Goal: Information Seeking & Learning: Check status

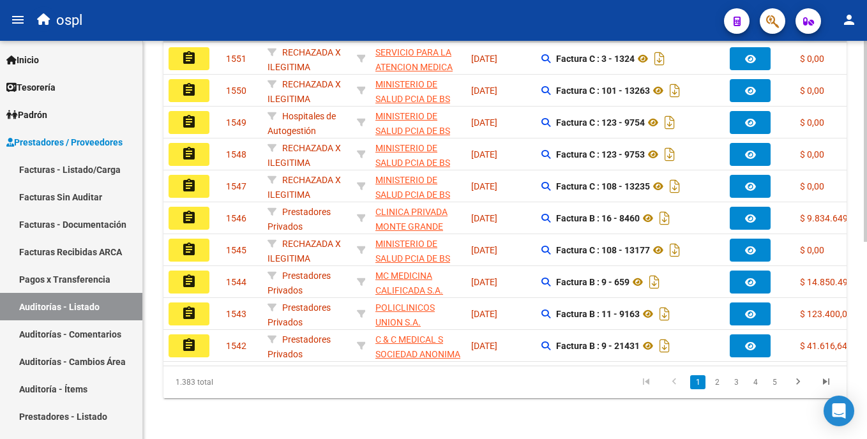
scroll to position [392, 0]
click at [867, 353] on html "menu ospl person Firma Express Inicio Calendario SSS Instructivos Contacto OS T…" at bounding box center [433, 219] width 867 height 439
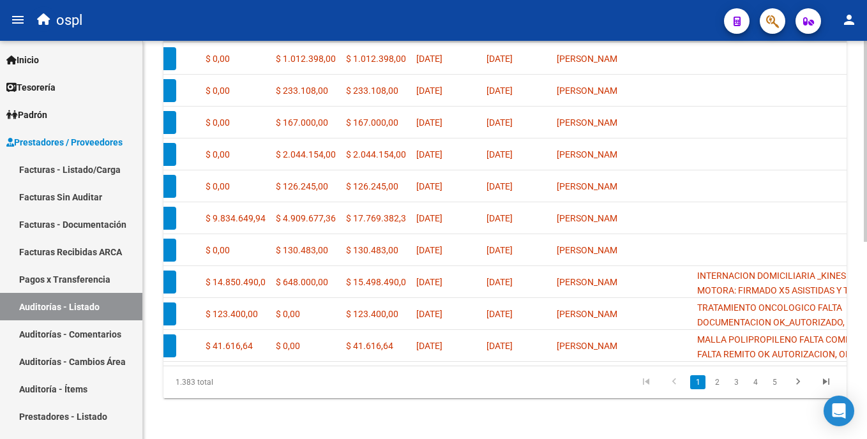
scroll to position [0, 685]
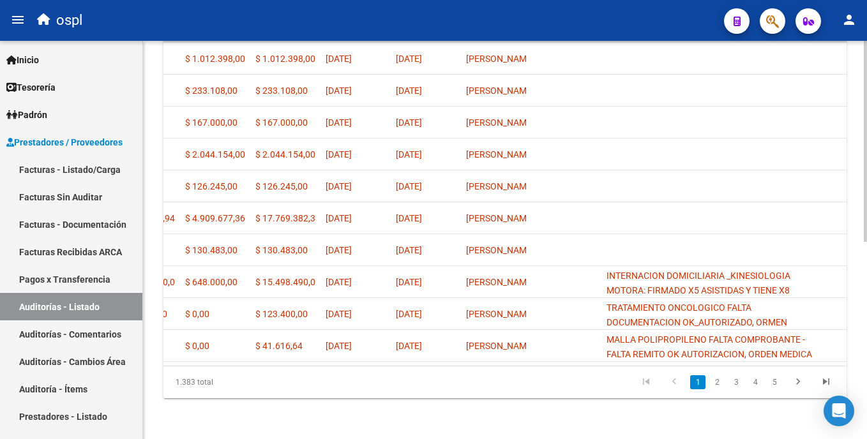
click at [867, 261] on html "menu ospl person Firma Express Inicio Calendario SSS Instructivos Contacto OS T…" at bounding box center [433, 219] width 867 height 439
click at [718, 378] on link "2" at bounding box center [717, 383] width 15 height 14
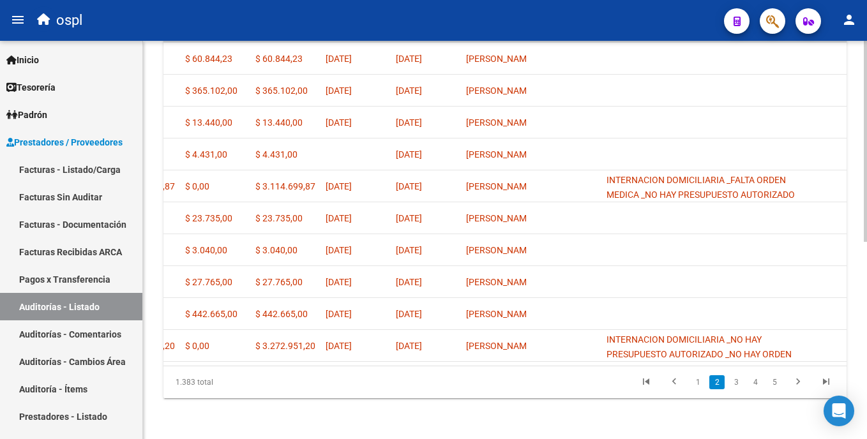
scroll to position [392, 0]
click at [698, 383] on link "1" at bounding box center [697, 383] width 15 height 14
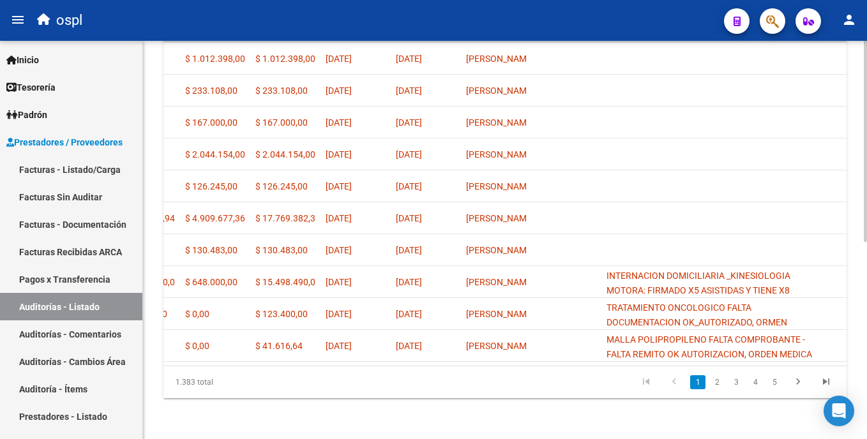
click at [844, 301] on div "PRESTADORES -> Auditoría de Comprobantes / Prestaciones add Crear Auditoría clo…" at bounding box center [506, 49] width 727 height 780
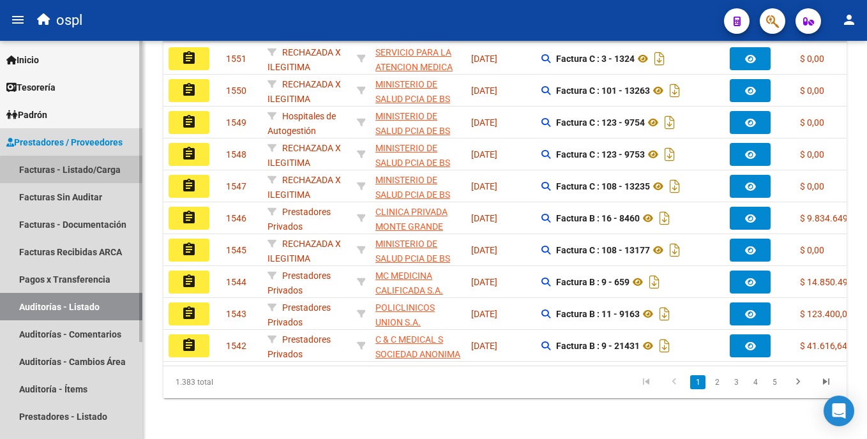
click at [75, 171] on link "Facturas - Listado/Carga" at bounding box center [71, 169] width 142 height 27
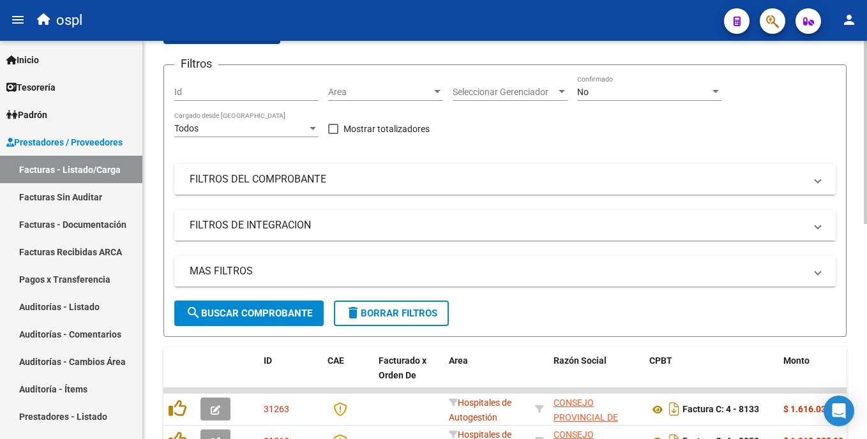
scroll to position [123, 0]
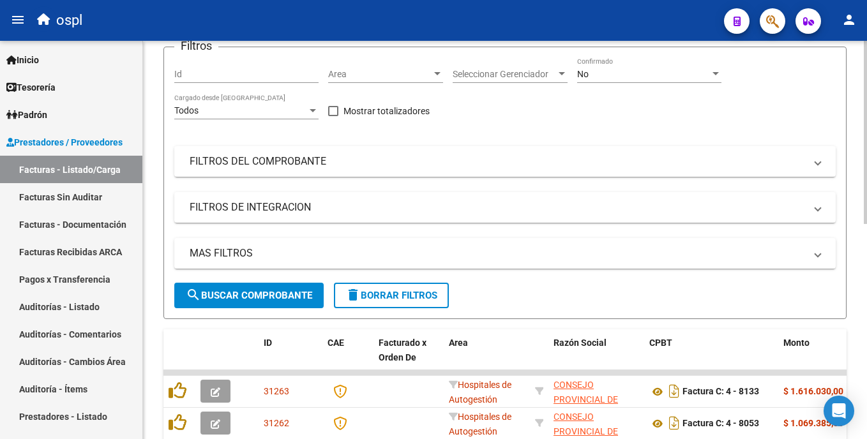
click at [867, 228] on html "menu ospl person Firma Express Inicio Calendario SSS Instructivos Contacto OS T…" at bounding box center [433, 219] width 867 height 439
click at [53, 192] on link "Facturas Sin Auditar" at bounding box center [71, 196] width 142 height 27
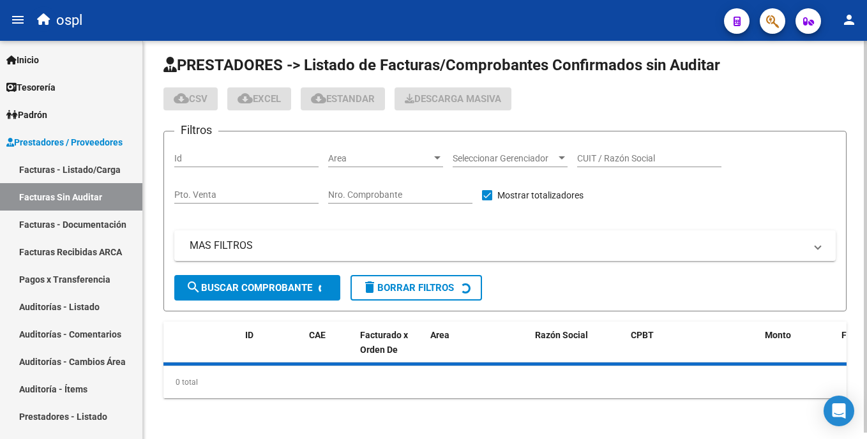
scroll to position [6, 0]
click at [391, 231] on div "MAS FILTROS Comprobante Tipo Comprobante Tipo Fecha inicio – Fecha fin Fec. Com…" at bounding box center [505, 253] width 662 height 45
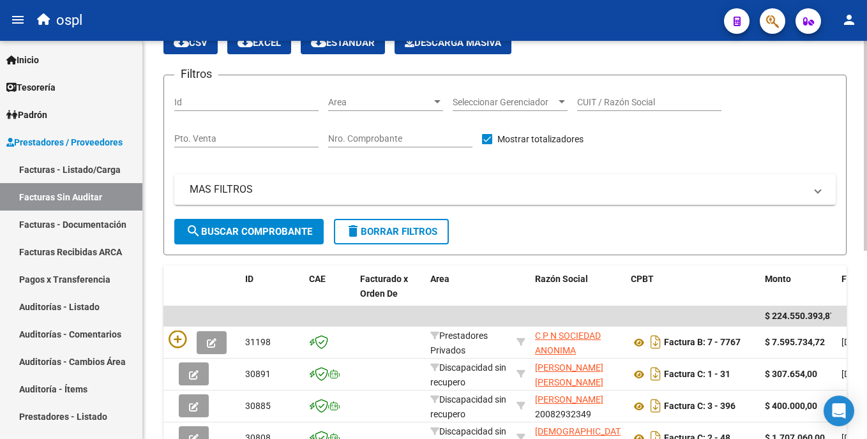
scroll to position [61, 0]
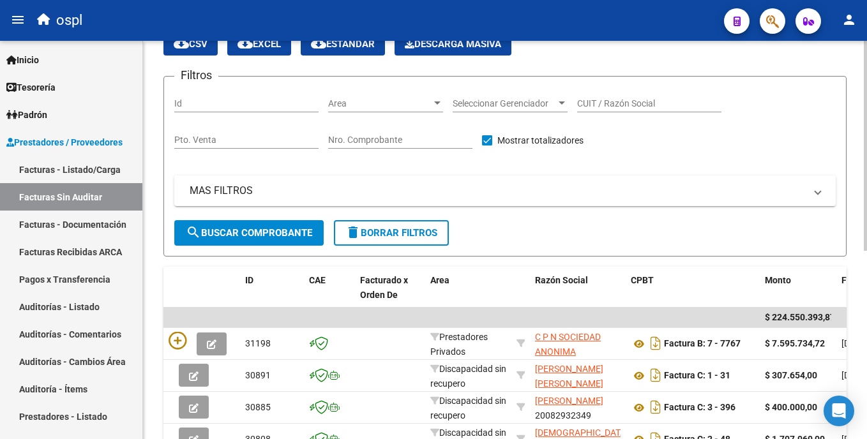
click at [861, 87] on div "PRESTADORES -> Listado de Facturas/Comprobantes Confirmados sin Auditar cloud_d…" at bounding box center [506, 352] width 727 height 745
click at [414, 112] on div "Area Area" at bounding box center [385, 105] width 115 height 36
click at [412, 107] on span "Area" at bounding box center [379, 103] width 103 height 11
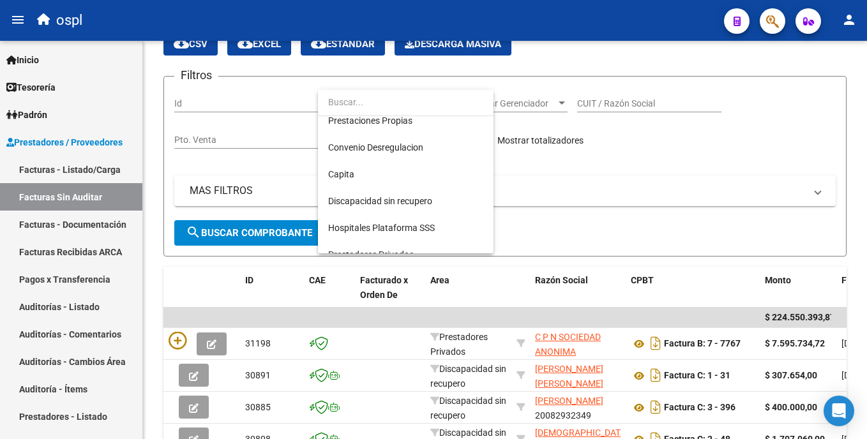
scroll to position [143, 0]
click at [573, 176] on div at bounding box center [433, 219] width 867 height 439
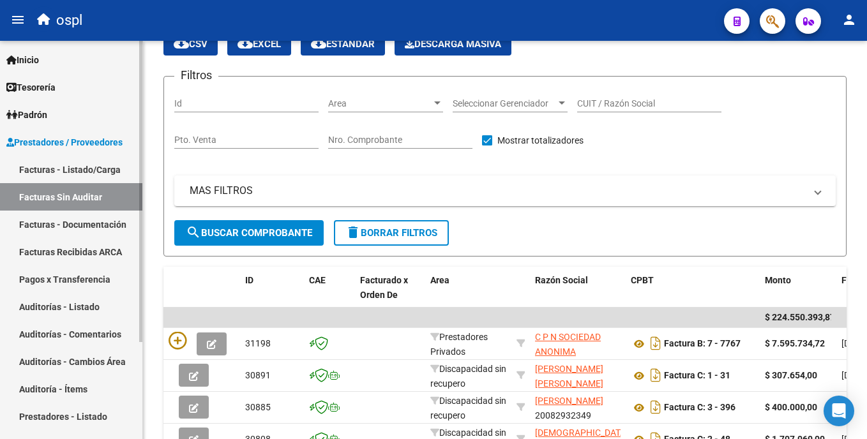
click at [80, 308] on link "Auditorías - Listado" at bounding box center [71, 306] width 142 height 27
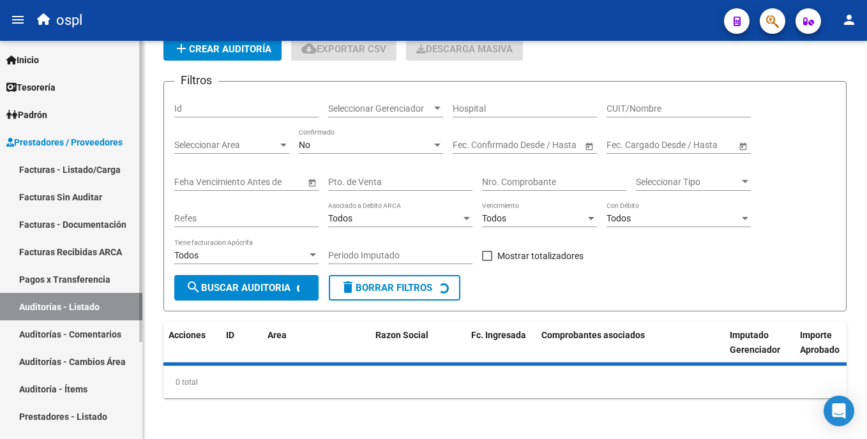
scroll to position [56, 0]
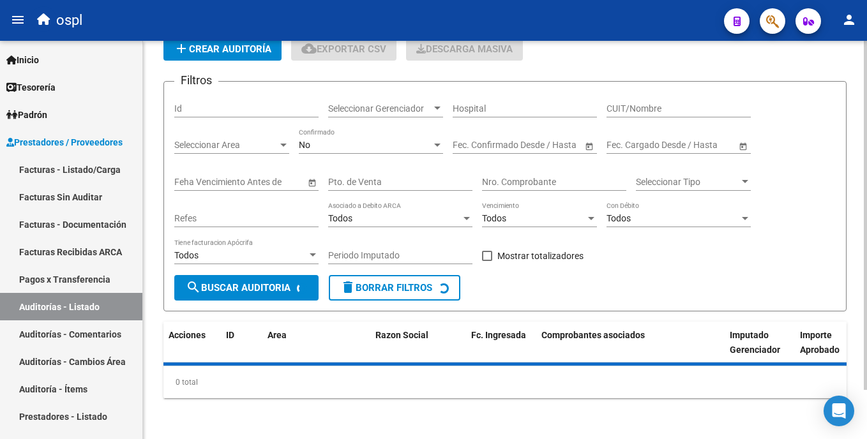
click at [637, 102] on div "CUIT/Nombre" at bounding box center [679, 105] width 144 height 26
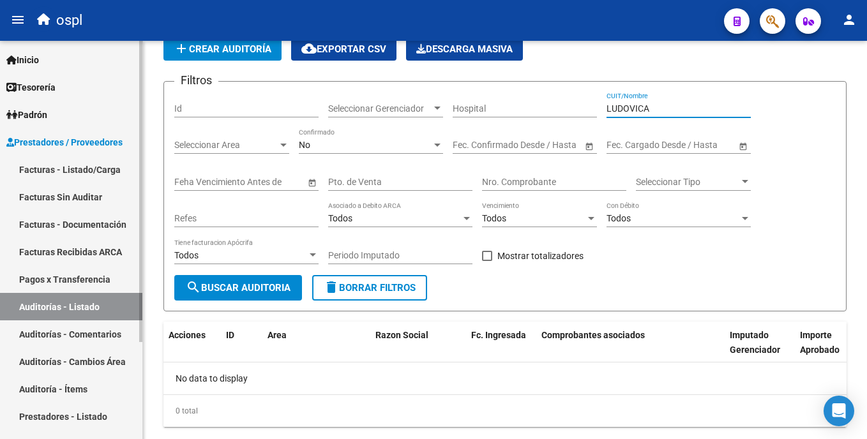
type input "LUDOVICA"
click at [93, 163] on link "Facturas - Listado/Carga" at bounding box center [71, 169] width 142 height 27
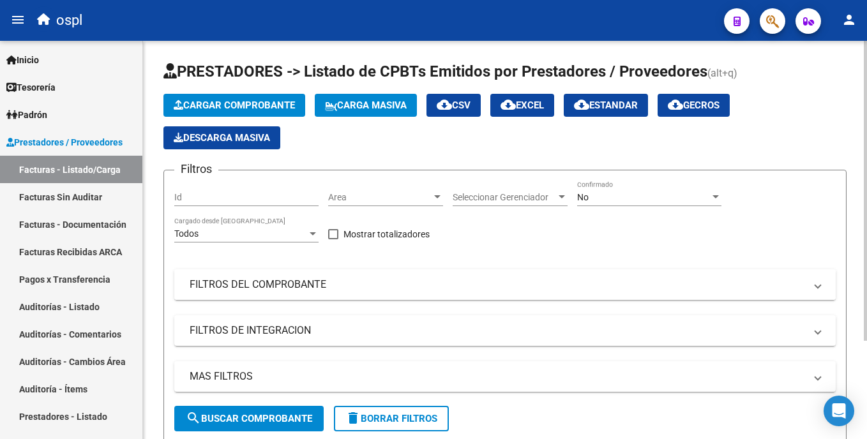
click at [308, 282] on mat-panel-title "FILTROS DEL COMPROBANTE" at bounding box center [498, 285] width 616 height 14
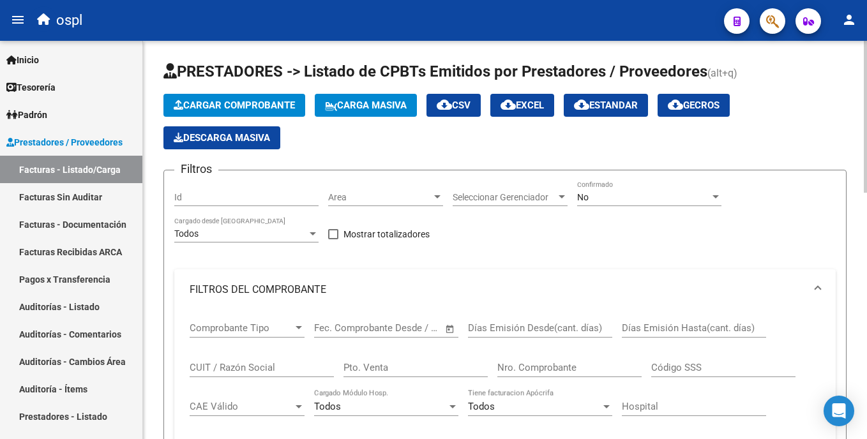
click at [255, 367] on input "CUIT / Razón Social" at bounding box center [262, 367] width 144 height 11
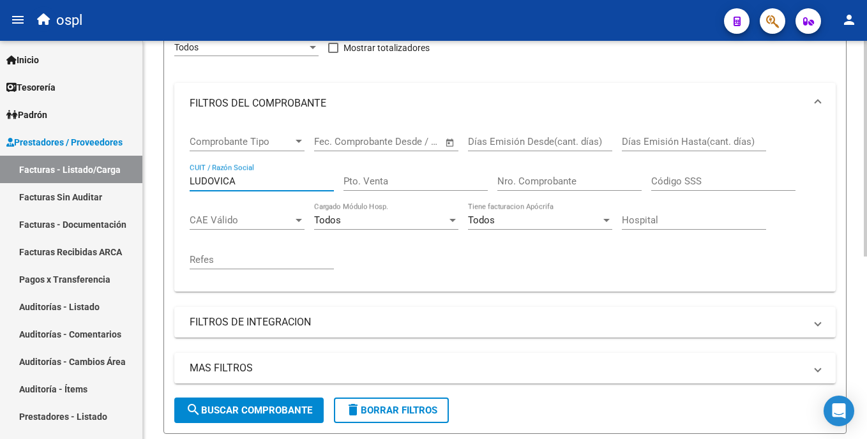
scroll to position [183, 0]
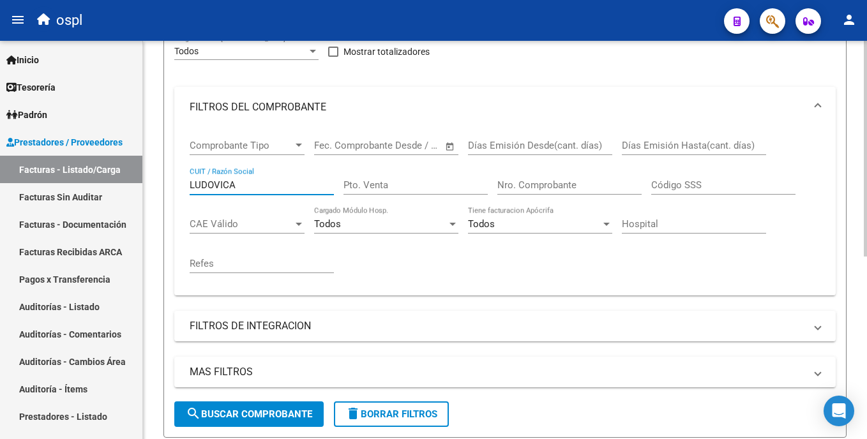
click at [863, 249] on div "Video tutorial PRESTADORES -> Listado de CPBTs Emitidos por Prestadores / Prove…" at bounding box center [506, 226] width 727 height 736
type input "LUDOVICA"
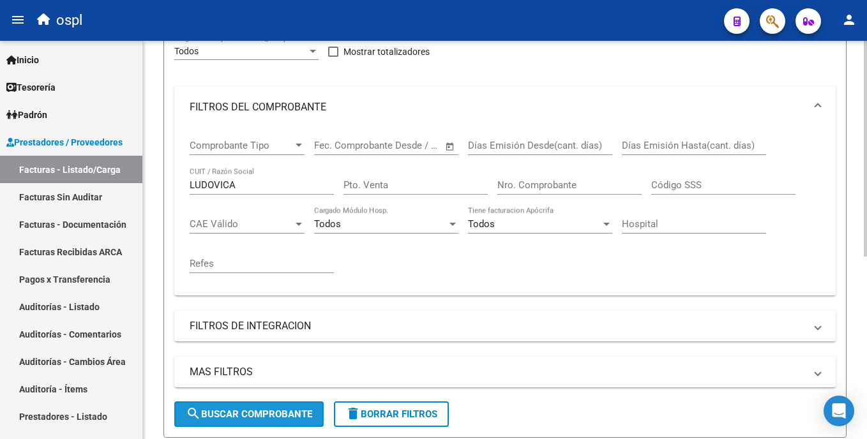
click at [260, 404] on button "search Buscar Comprobante" at bounding box center [248, 415] width 149 height 26
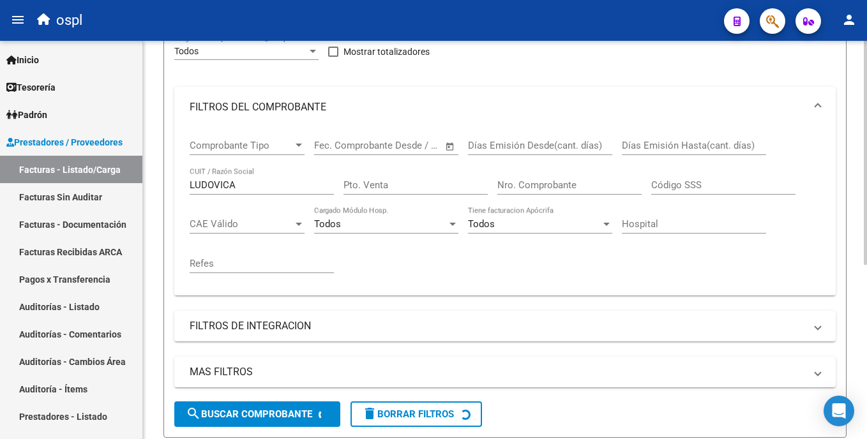
scroll to position [309, 0]
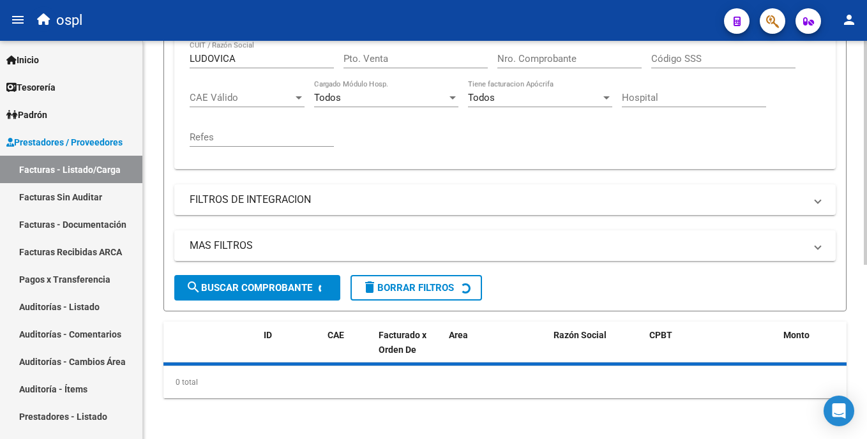
click at [867, 270] on html "menu ospl person Firma Express Inicio Calendario SSS Instructivos Contacto OS T…" at bounding box center [433, 219] width 867 height 439
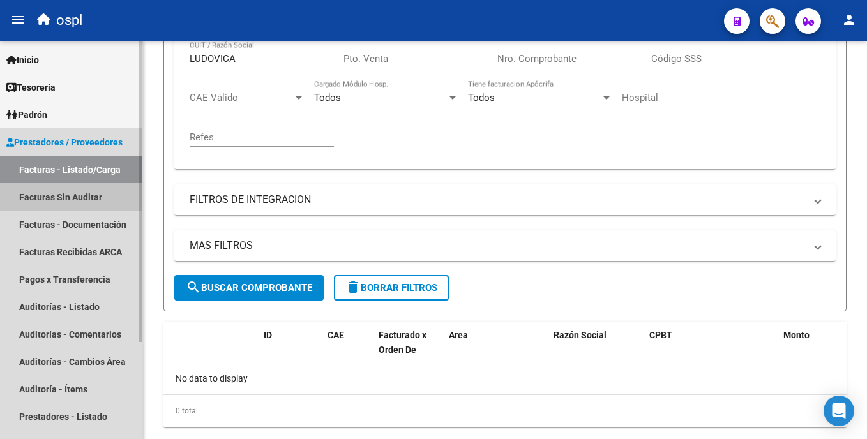
click at [63, 204] on link "Facturas Sin Auditar" at bounding box center [71, 196] width 142 height 27
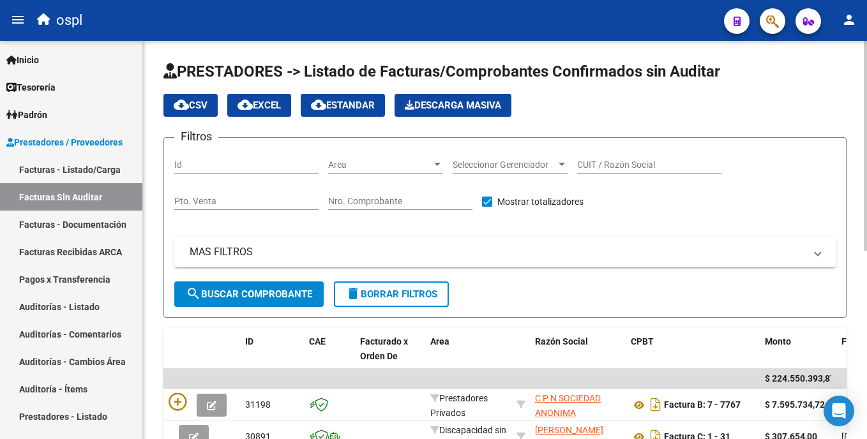
click at [427, 201] on input "Nro. Comprobante" at bounding box center [400, 201] width 144 height 11
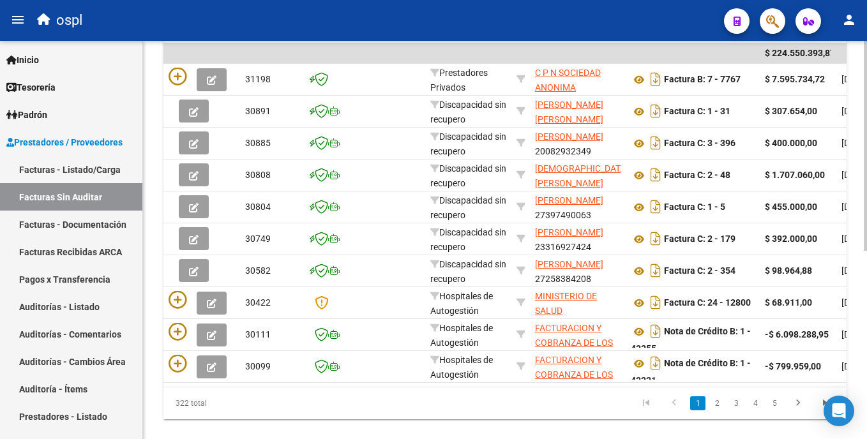
scroll to position [327, 0]
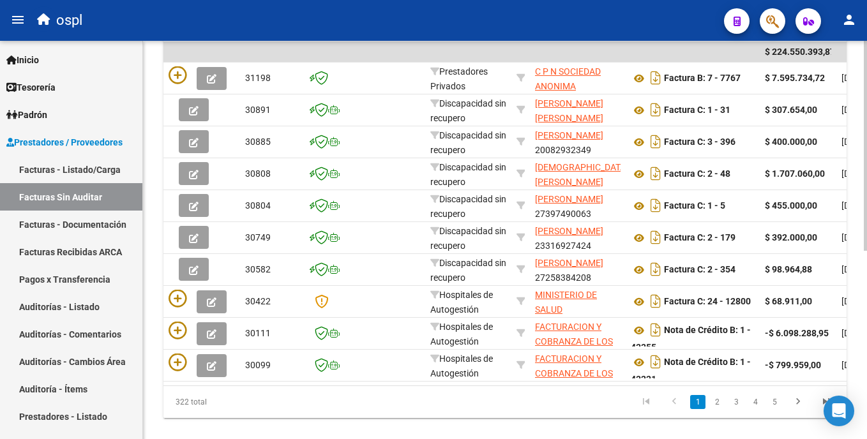
click at [863, 277] on div "PRESTADORES -> Listado de Facturas/Comprobantes Confirmados sin Auditar cloud_d…" at bounding box center [506, 86] width 727 height 745
click at [96, 311] on link "Auditorías - Listado" at bounding box center [71, 306] width 142 height 27
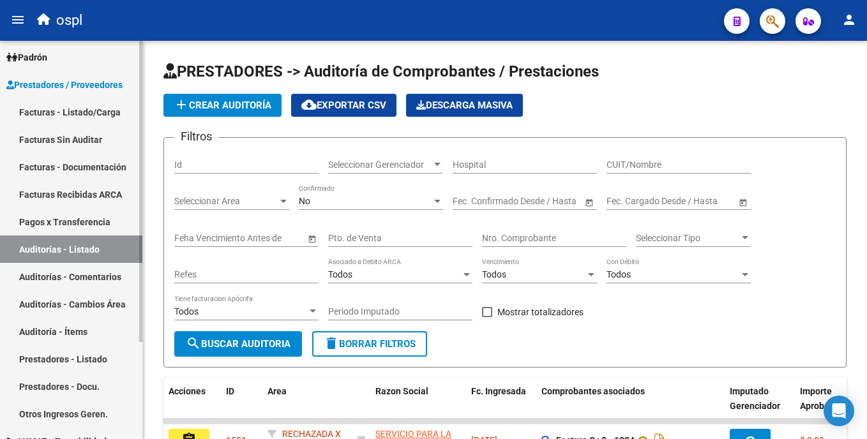
scroll to position [60, 0]
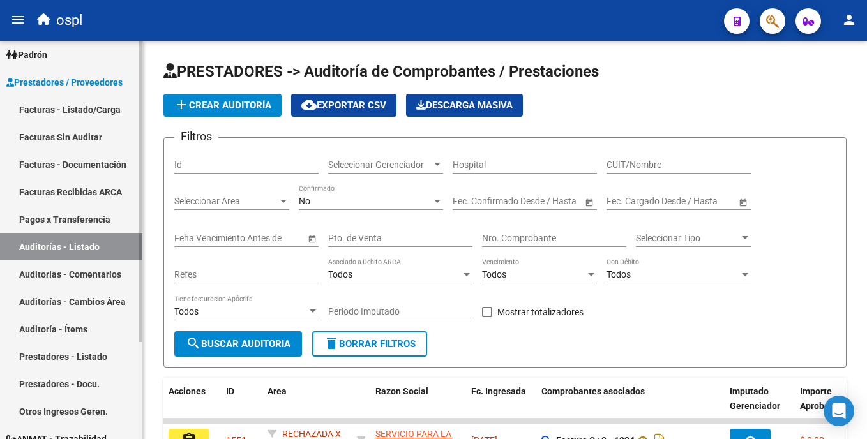
click at [138, 316] on div "Firma Express Inicio Calendario SSS Instructivos Contacto OS Tesorería Auditorí…" at bounding box center [73, 244] width 146 height 527
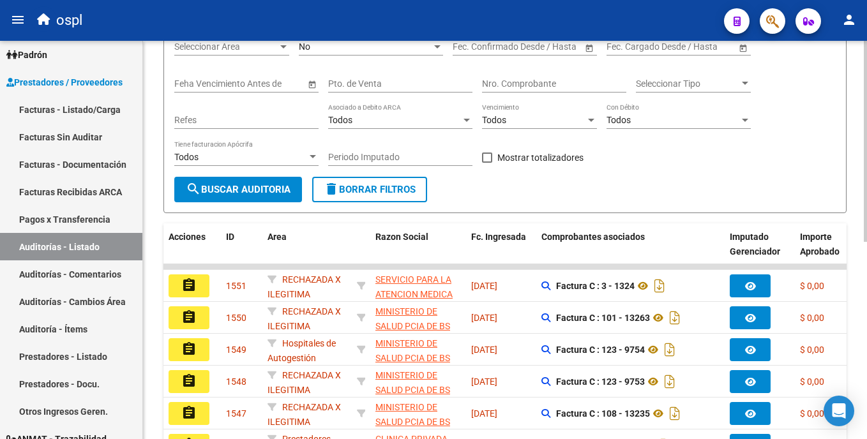
scroll to position [0, 0]
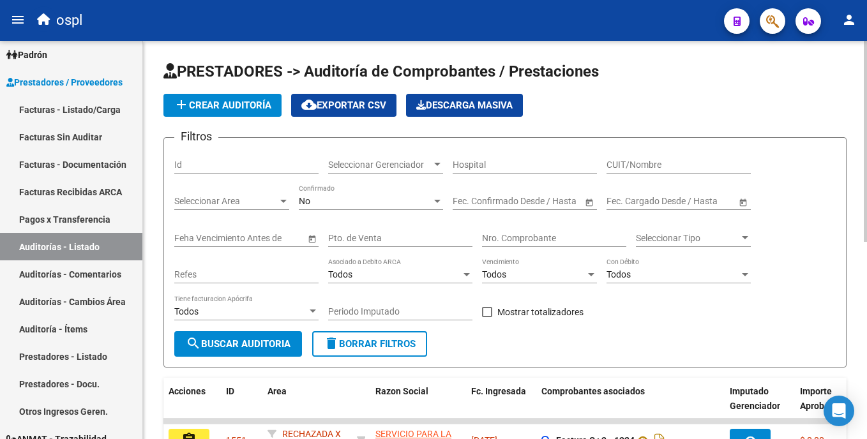
click at [856, 95] on div "PRESTADORES -> Auditoría de Comprobantes / Prestaciones add Crear Auditoría clo…" at bounding box center [506, 431] width 727 height 780
